Goal: Task Accomplishment & Management: Complete application form

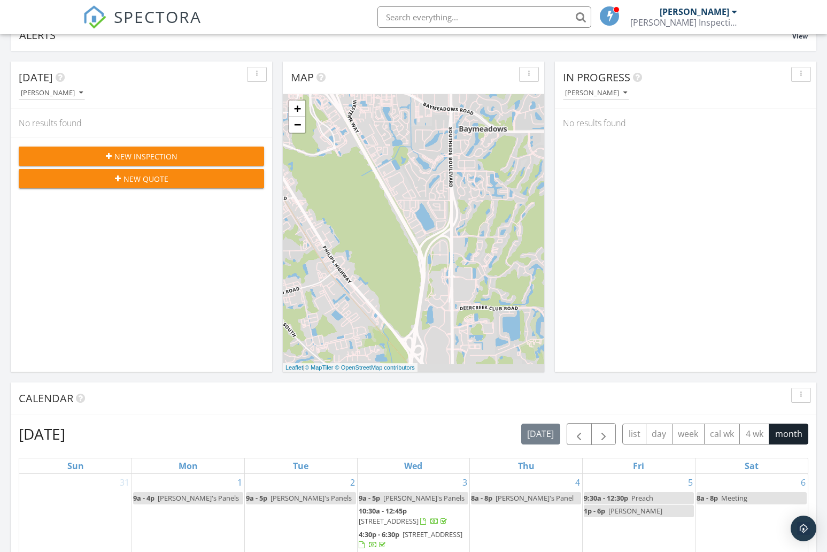
scroll to position [88, 0]
click at [181, 156] on div "New Inspection" at bounding box center [141, 156] width 228 height 11
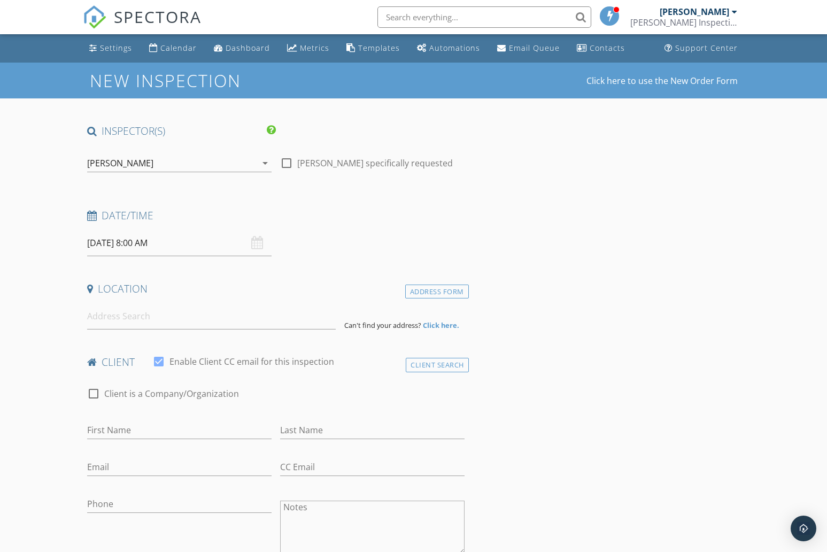
click at [109, 241] on input "09/29/2025 8:00 AM" at bounding box center [179, 243] width 184 height 26
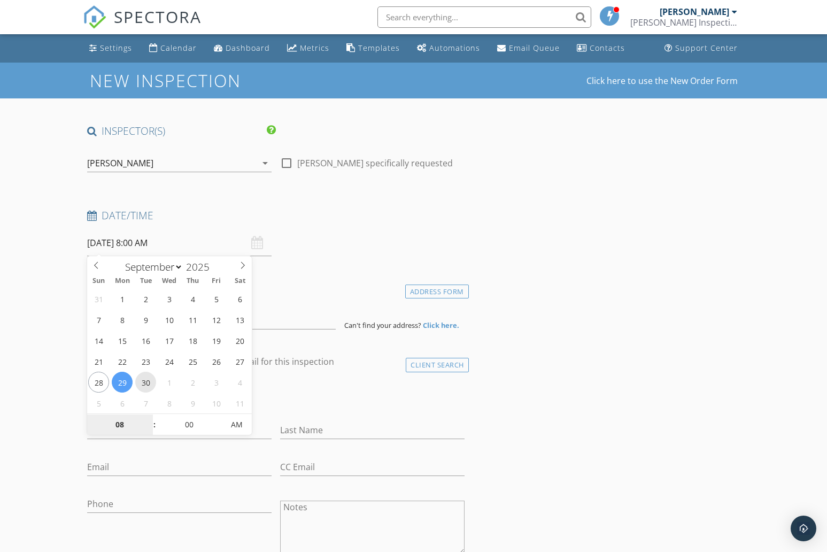
type input "09/30/2025 8:00 AM"
type input "09"
type input "09/30/2025 9:00 AM"
click at [150, 418] on span at bounding box center [148, 419] width 7 height 11
type input "10"
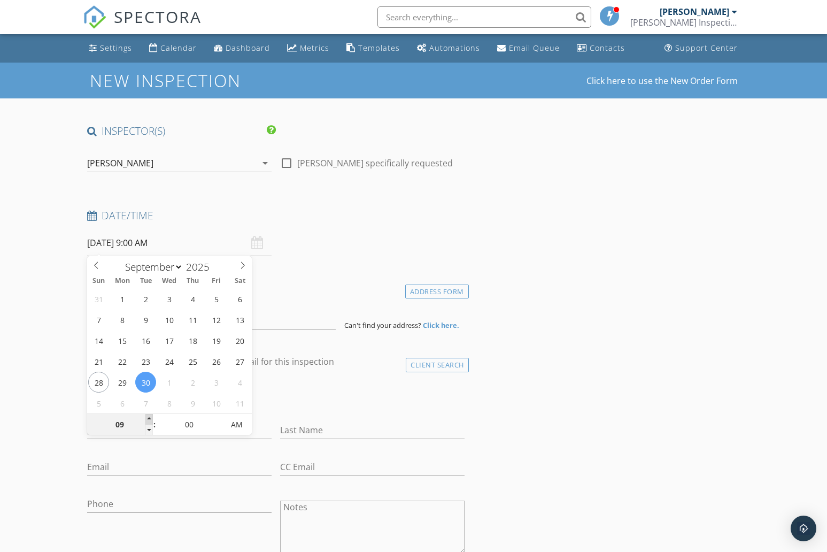
type input "[DATE] 10:00 AM"
click at [150, 418] on span at bounding box center [148, 419] width 7 height 11
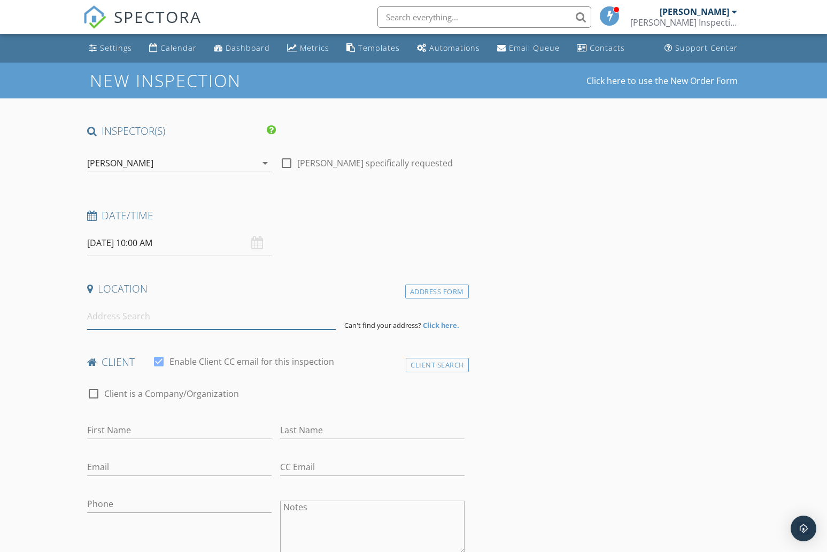
click at [119, 319] on input at bounding box center [211, 316] width 249 height 26
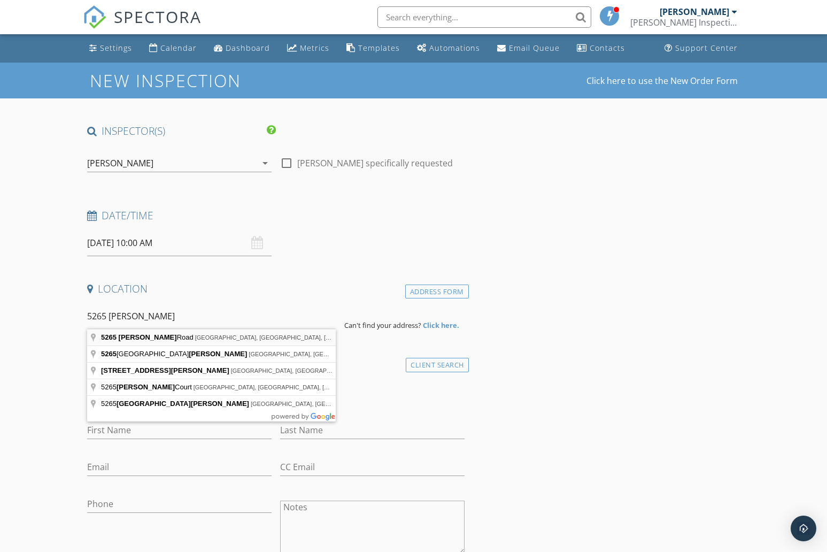
type input "5265 Cruz Road, Jacksonville, FL, USA"
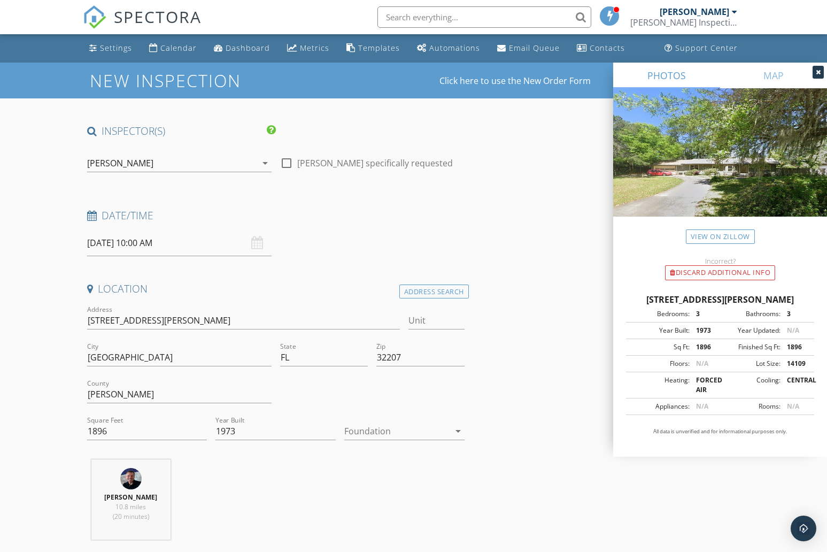
click at [382, 432] on div at bounding box center [396, 430] width 105 height 17
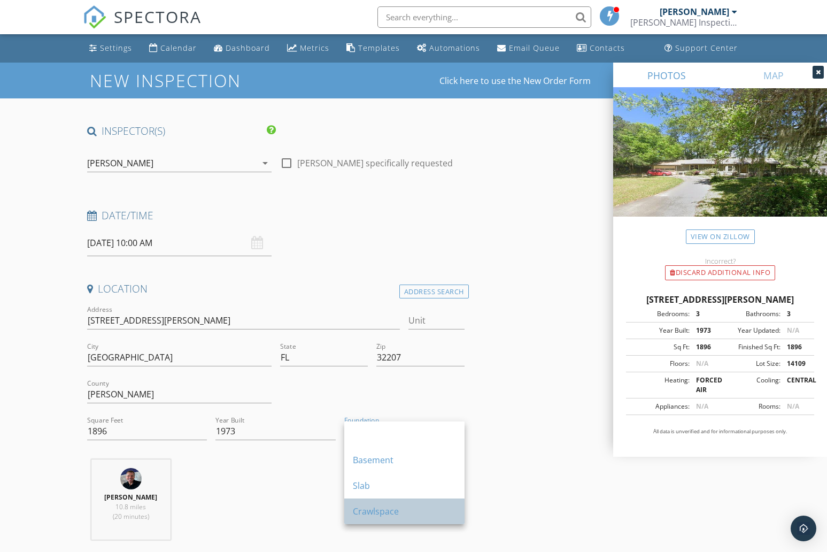
click at [365, 514] on div "Crawlspace" at bounding box center [404, 511] width 103 height 13
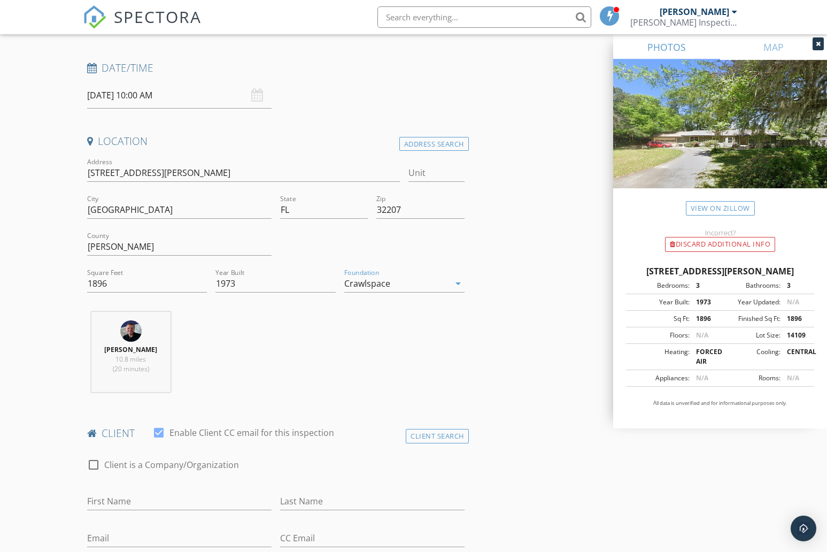
scroll to position [148, 0]
click at [721, 215] on link "View on Zillow" at bounding box center [720, 208] width 69 height 14
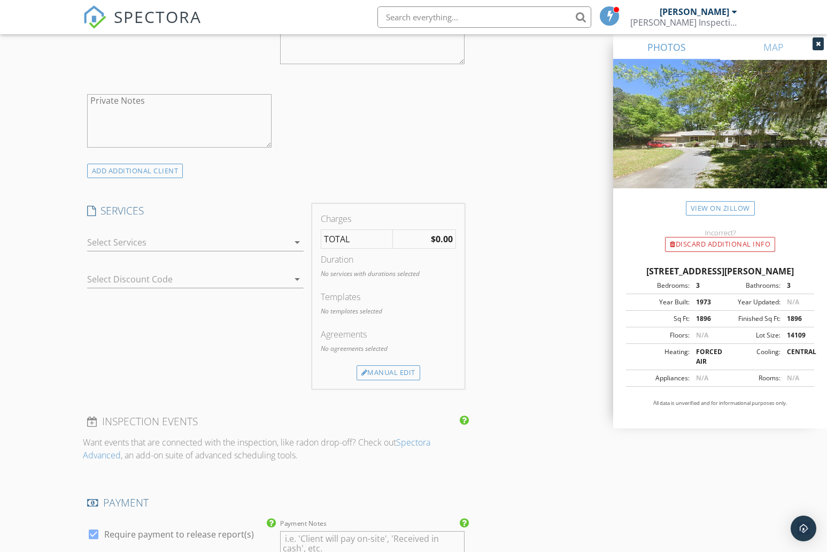
scroll to position [717, 0]
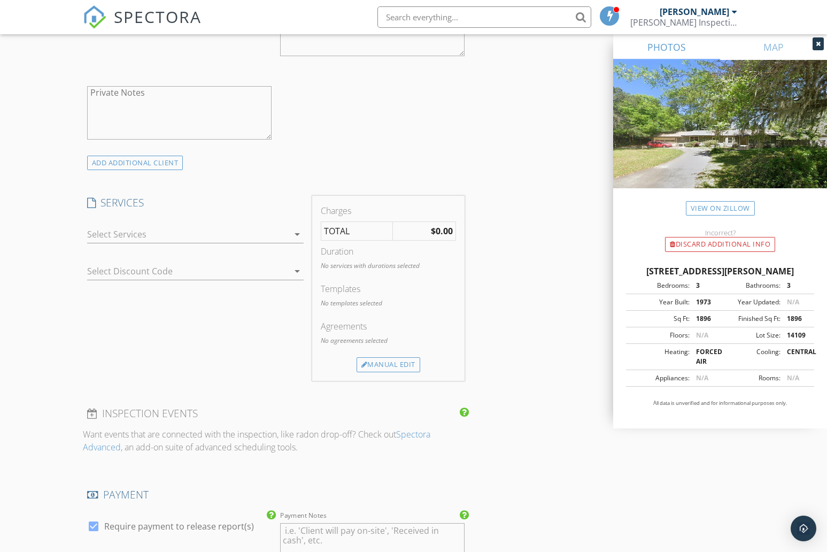
click at [297, 230] on icon "arrow_drop_down" at bounding box center [297, 234] width 13 height 13
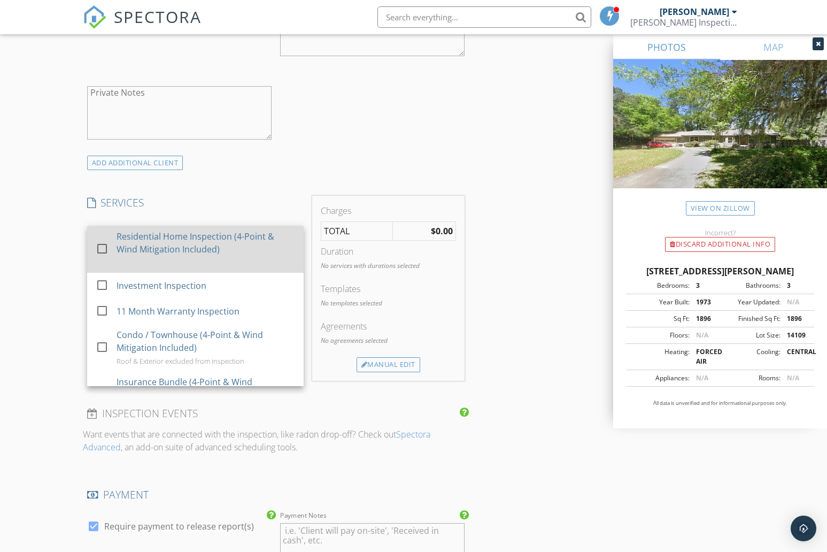
click at [101, 245] on div at bounding box center [102, 249] width 18 height 18
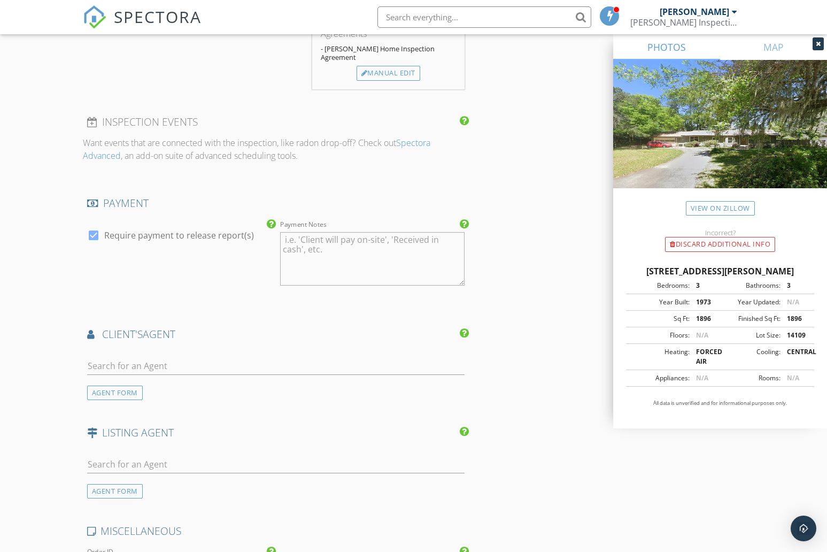
scroll to position [1111, 0]
click at [136, 356] on input "text" at bounding box center [276, 365] width 378 height 18
type input "[PERSON_NAME]"
drag, startPoint x: 136, startPoint y: 338, endPoint x: 150, endPoint y: 372, distance: 36.9
click at [150, 374] on li "Wendy Ortega JPAR Real Estate" at bounding box center [276, 389] width 376 height 30
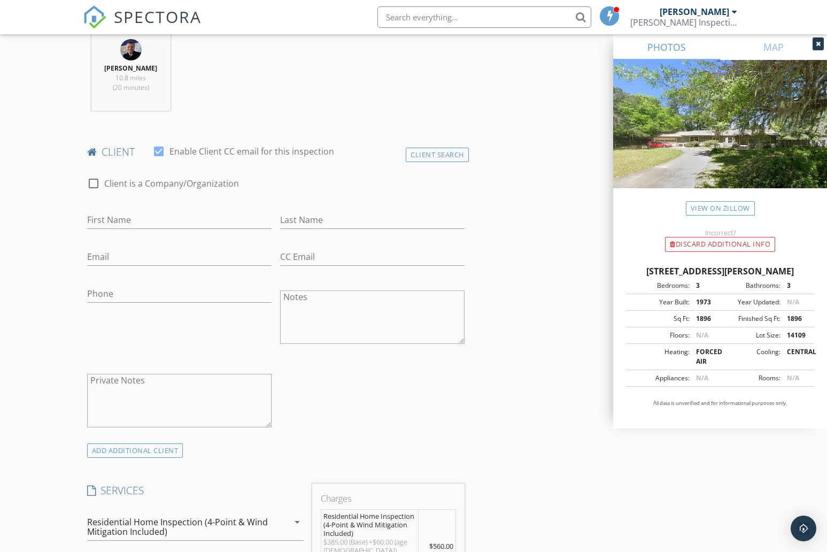
scroll to position [415, 0]
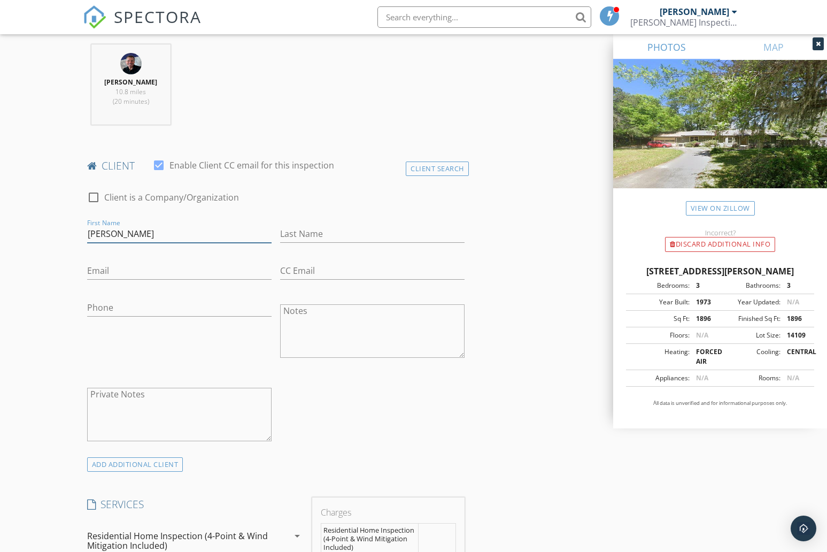
type input "[PERSON_NAME]"
type input "Tompetersonjr64@gmail.com"
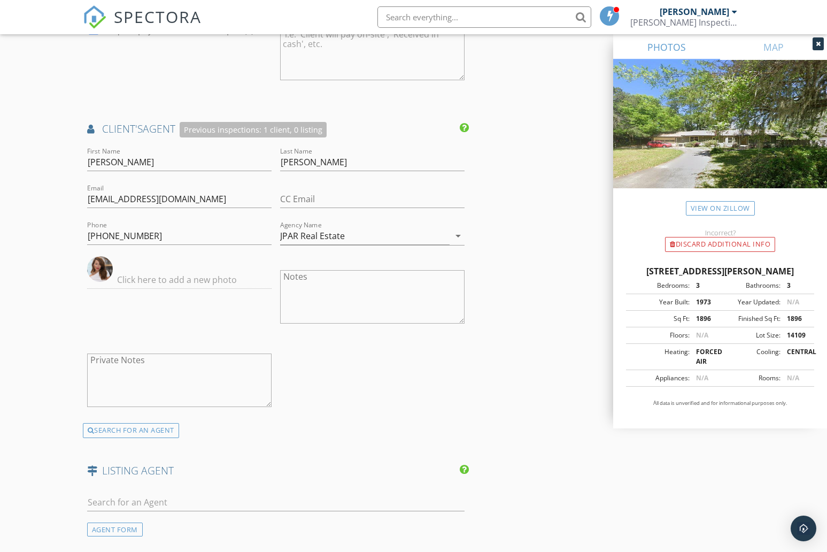
scroll to position [1316, 0]
type input "[PHONE_NUMBER]"
click at [118, 352] on textarea "Private Notes" at bounding box center [179, 378] width 184 height 53
type textarea "Supra Access - [PERSON_NAME] will set upper"
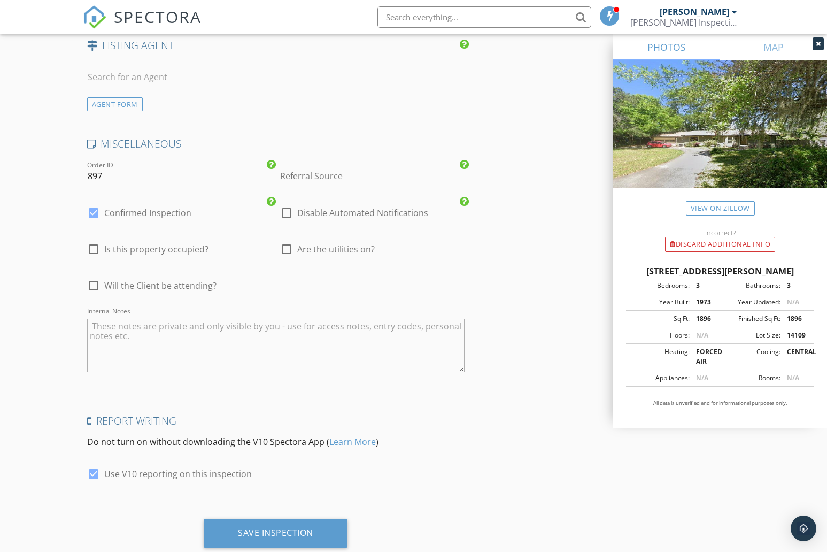
scroll to position [1740, 0]
click at [286, 241] on div at bounding box center [287, 250] width 18 height 18
checkbox input "true"
click at [91, 277] on div at bounding box center [93, 286] width 18 height 18
checkbox input "true"
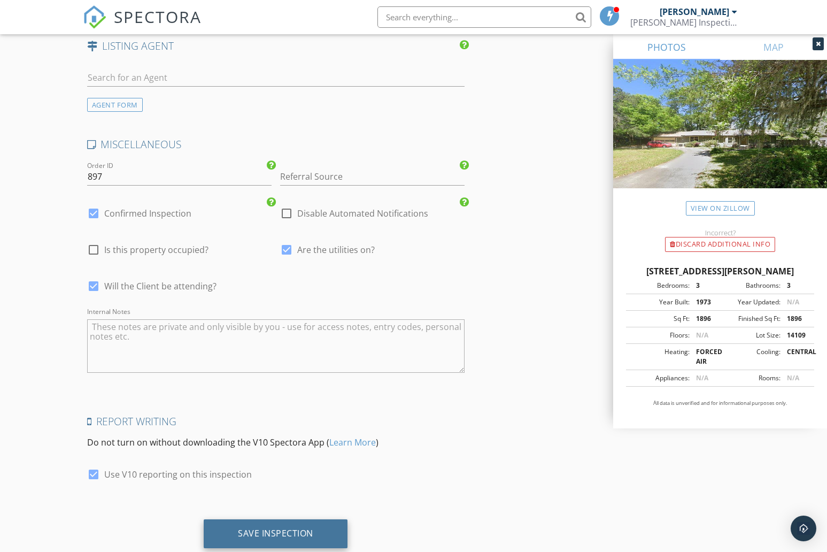
click at [291, 528] on div "Save Inspection" at bounding box center [275, 533] width 75 height 11
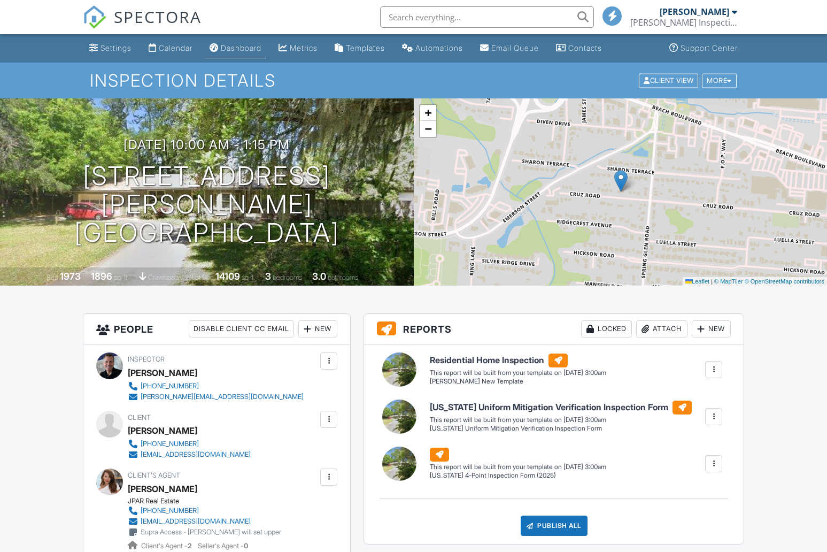
click at [245, 47] on div "Dashboard" at bounding box center [241, 47] width 41 height 9
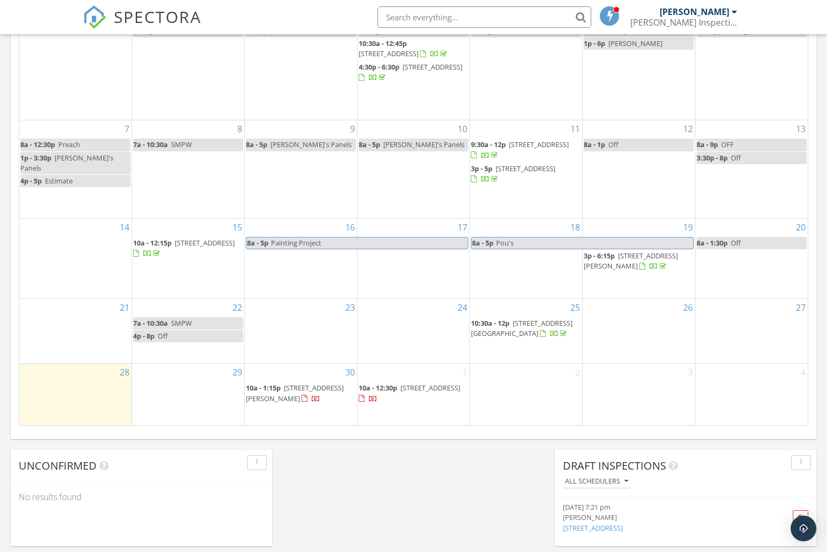
scroll to position [561, 0]
